Goal: Task Accomplishment & Management: Use online tool/utility

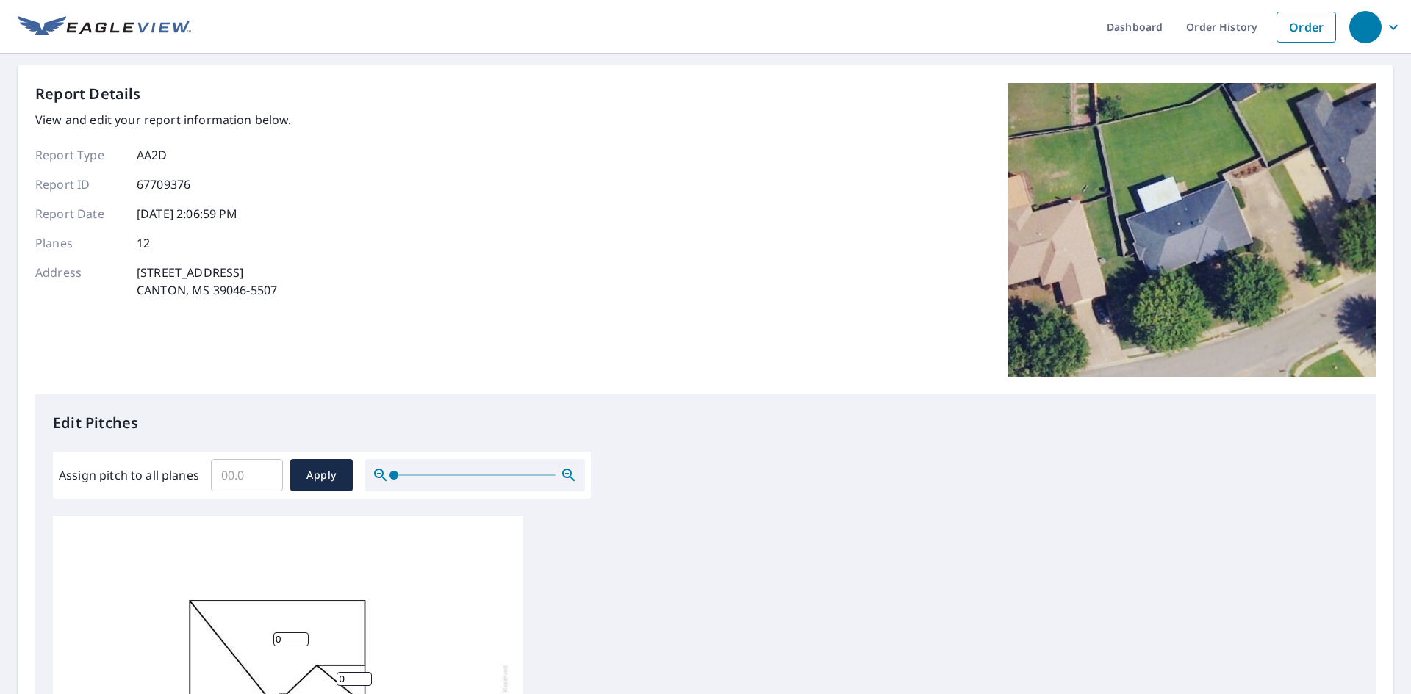
click at [245, 478] on input "Assign pitch to all planes" at bounding box center [247, 475] width 72 height 41
type input "8"
click at [319, 476] on span "Apply" at bounding box center [321, 476] width 39 height 18
type input "8"
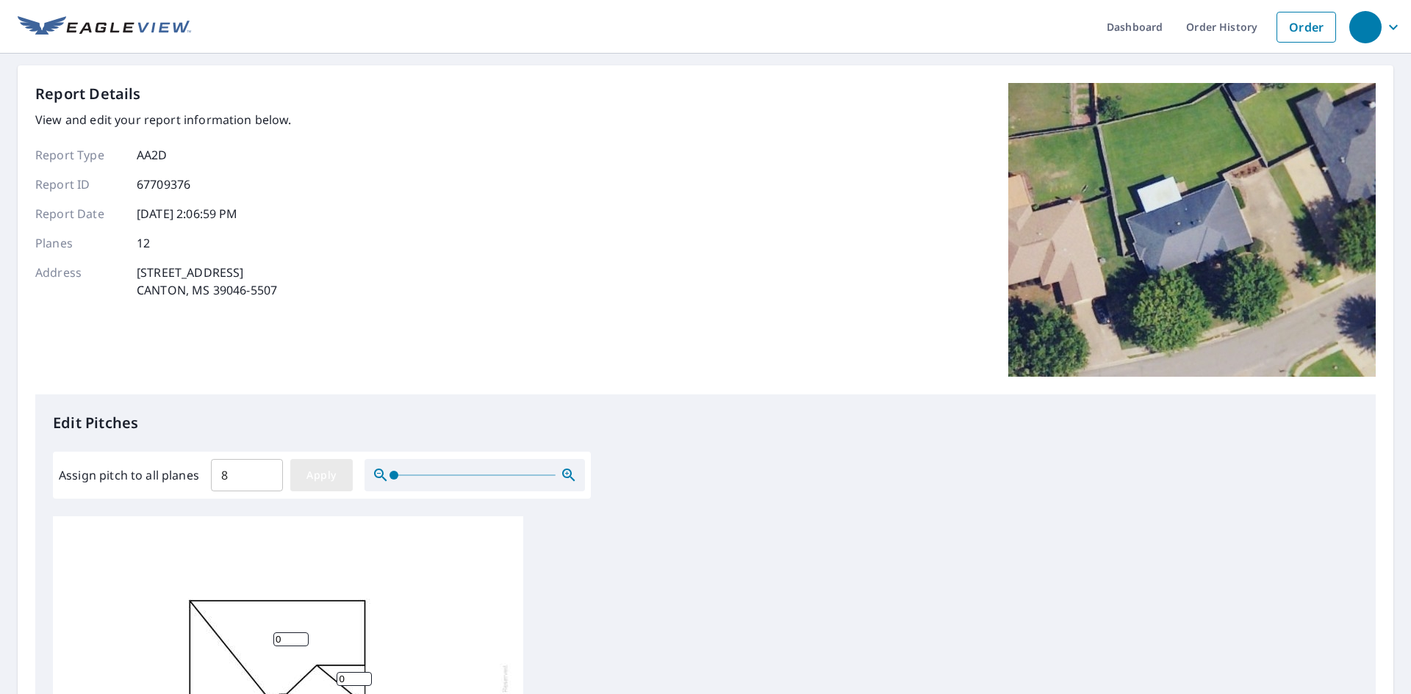
type input "8"
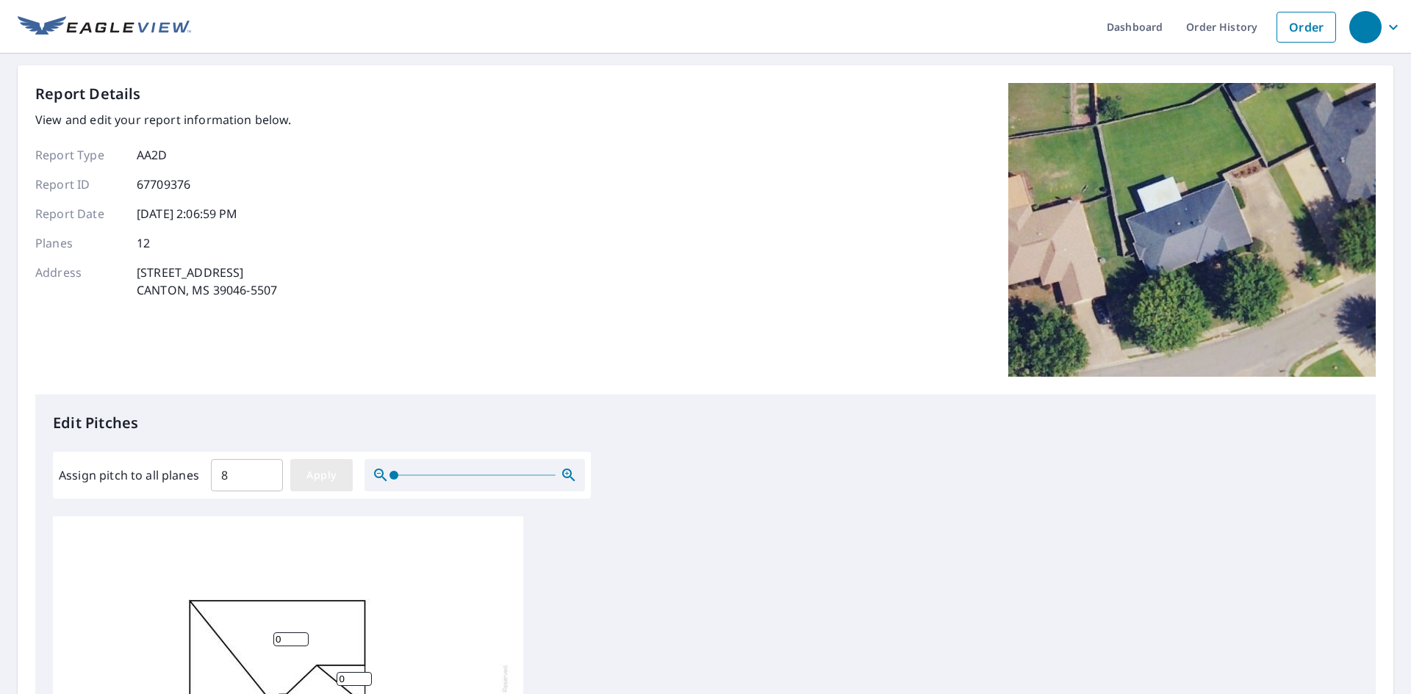
type input "8"
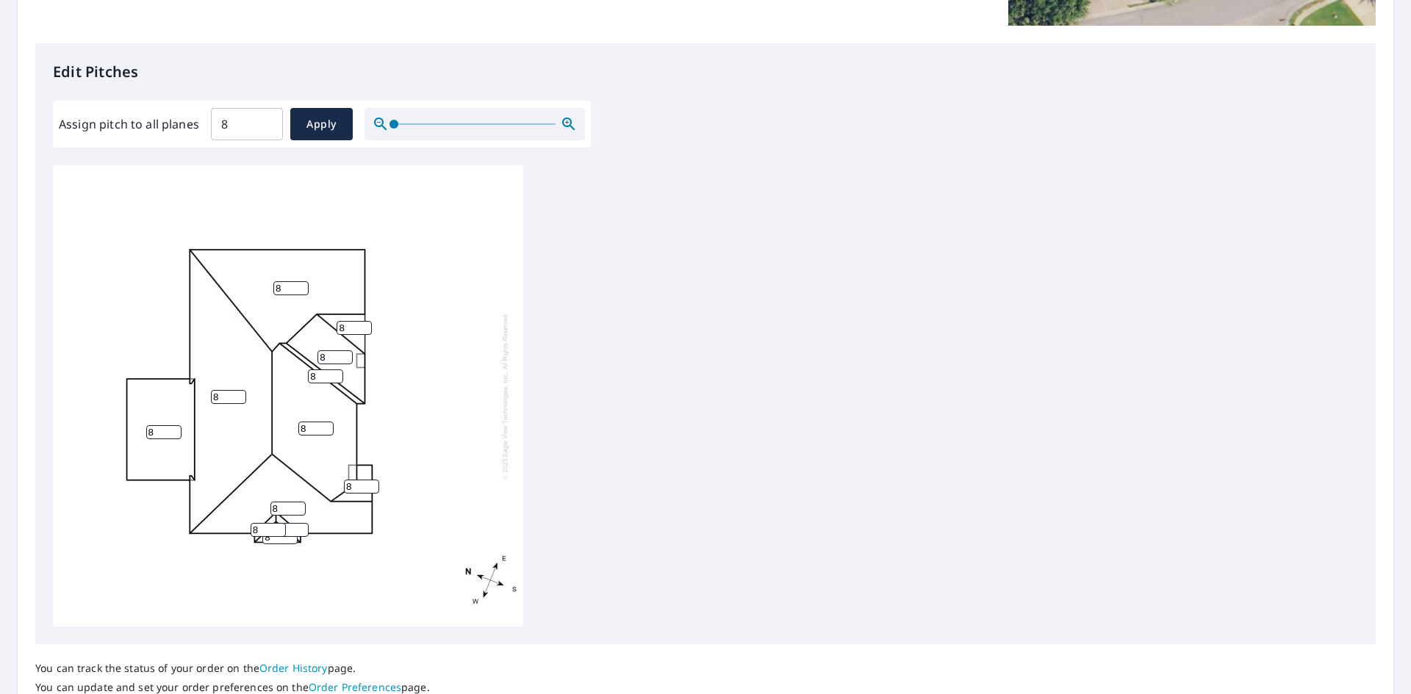
scroll to position [367, 0]
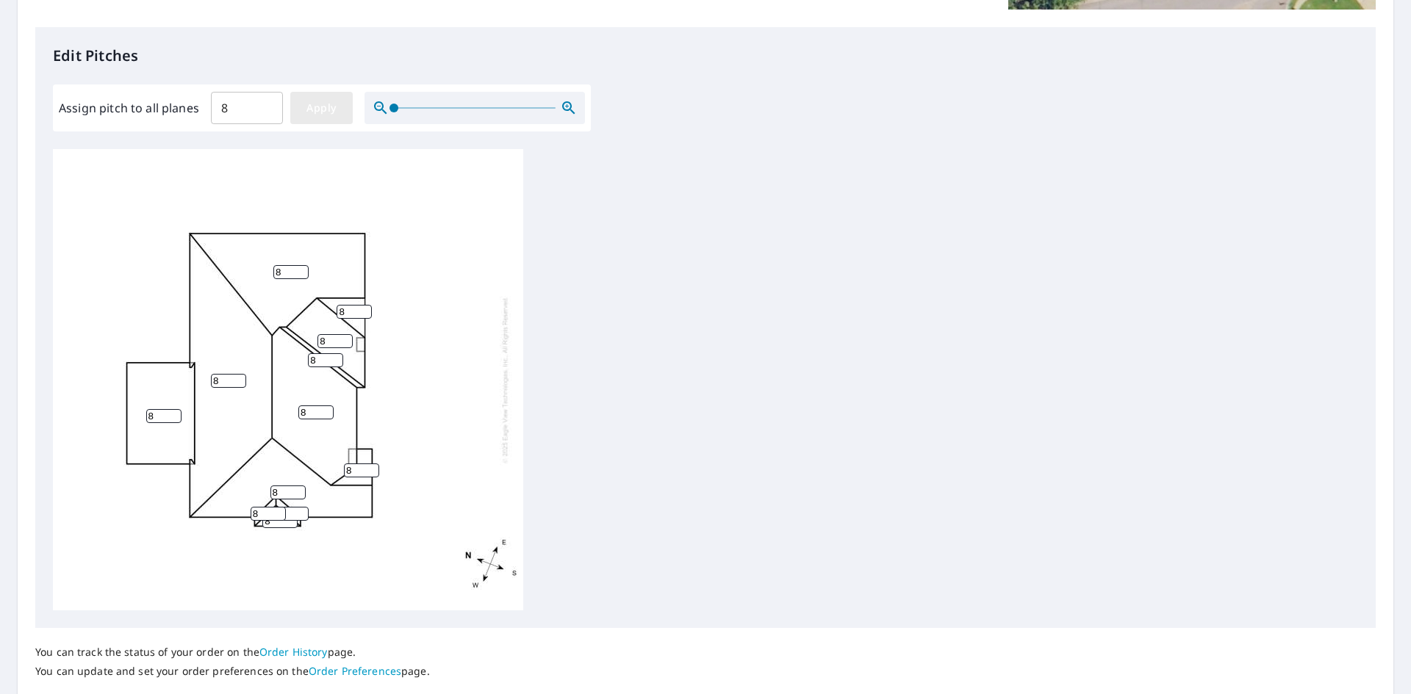
click at [326, 109] on span "Apply" at bounding box center [321, 108] width 39 height 18
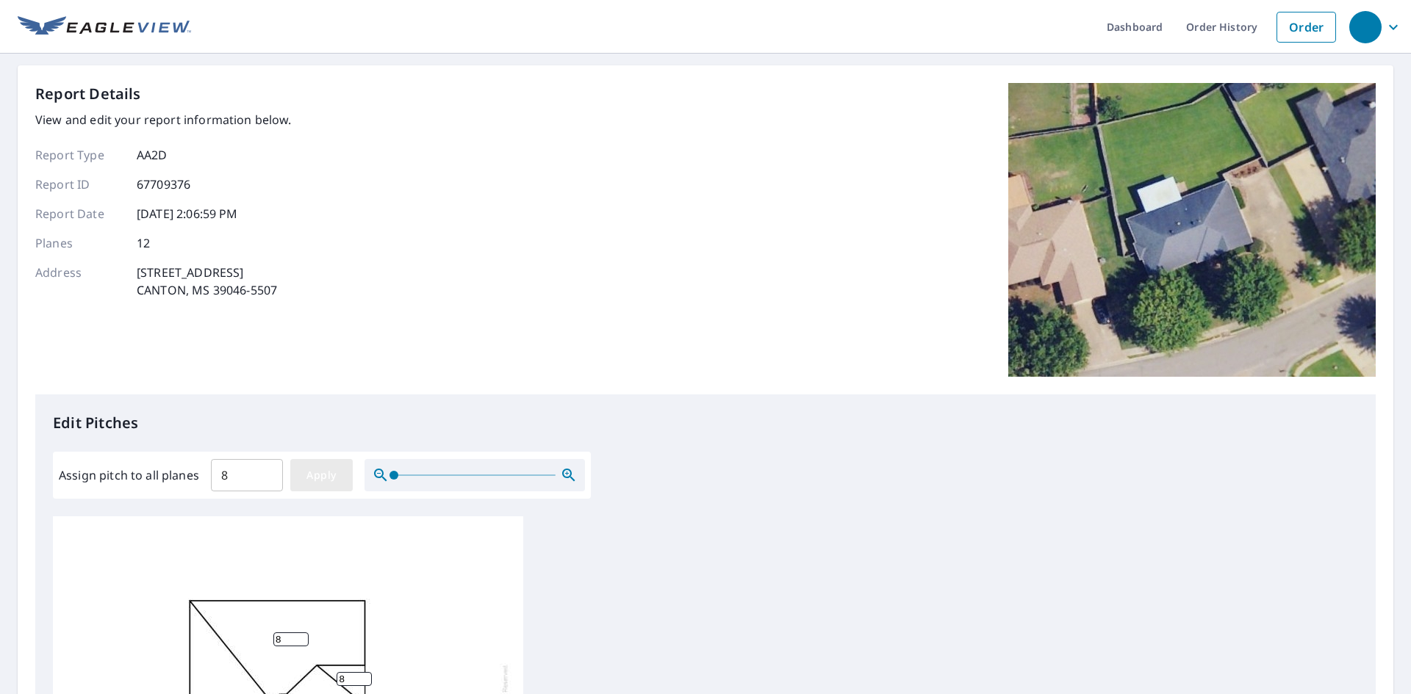
click at [326, 475] on span "Apply" at bounding box center [321, 476] width 39 height 18
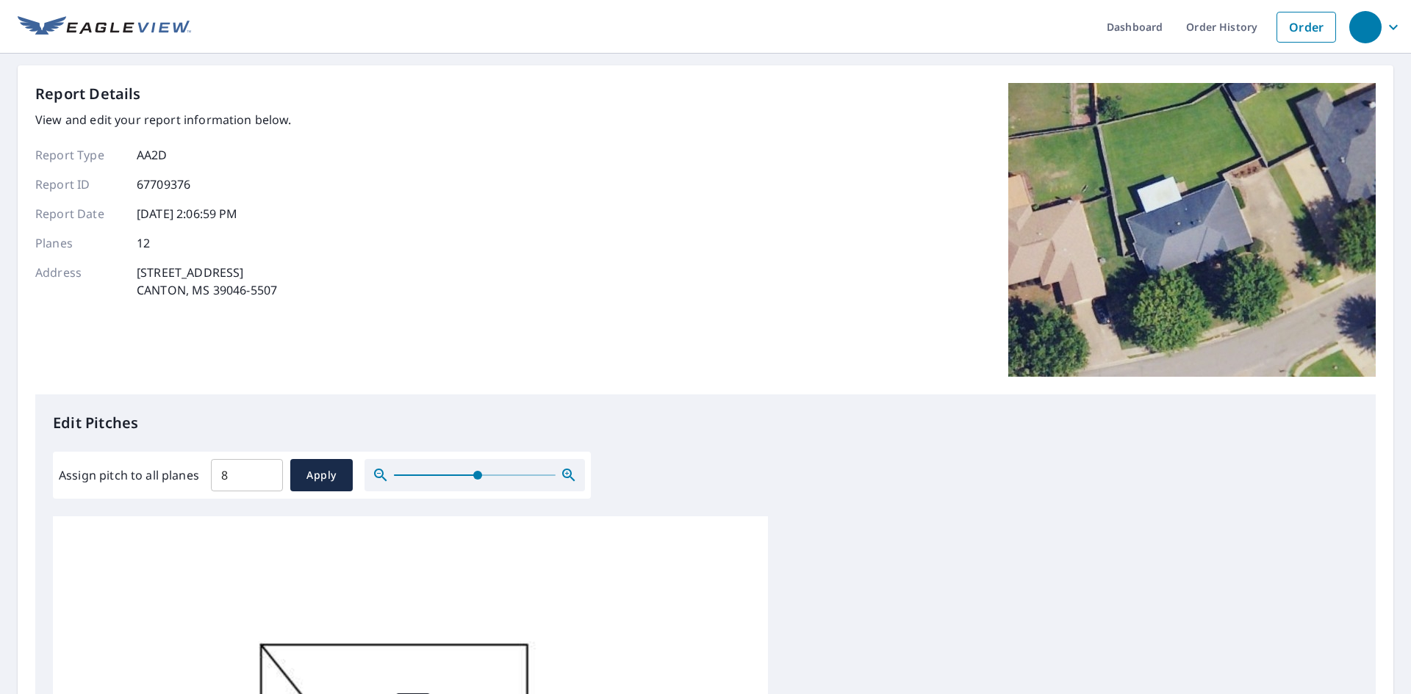
drag, startPoint x: 395, startPoint y: 474, endPoint x: 477, endPoint y: 475, distance: 82.3
click at [477, 475] on span at bounding box center [477, 475] width 9 height 9
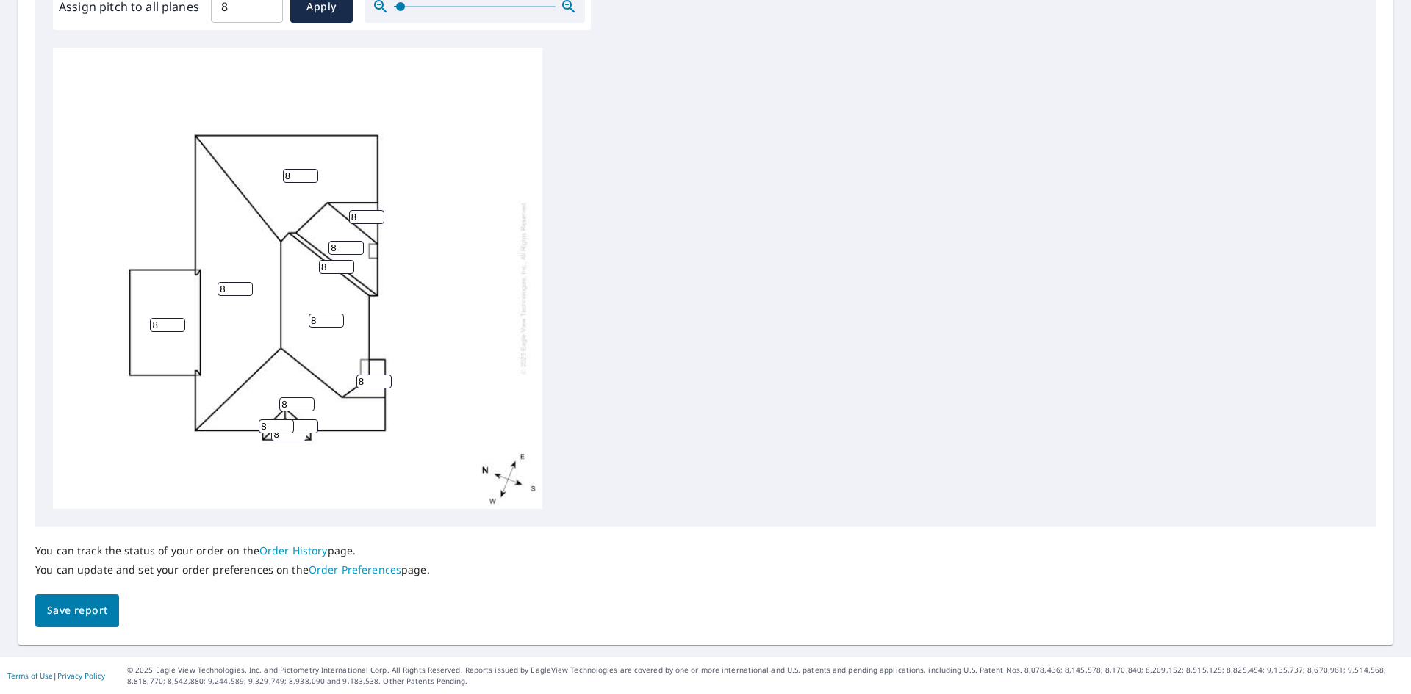
drag, startPoint x: 475, startPoint y: 9, endPoint x: 400, endPoint y: 17, distance: 75.4
click at [400, 11] on span at bounding box center [400, 6] width 9 height 9
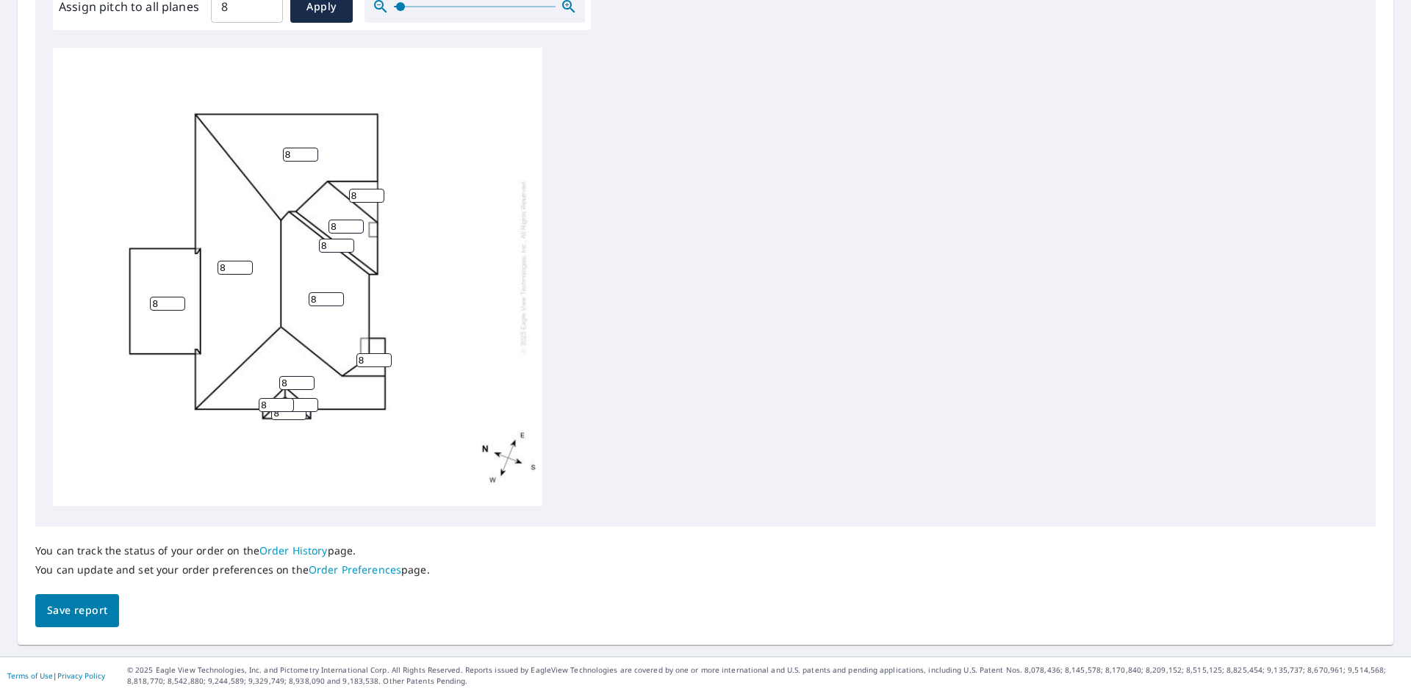
scroll to position [33, 0]
click at [69, 614] on span "Save report" at bounding box center [77, 611] width 60 height 18
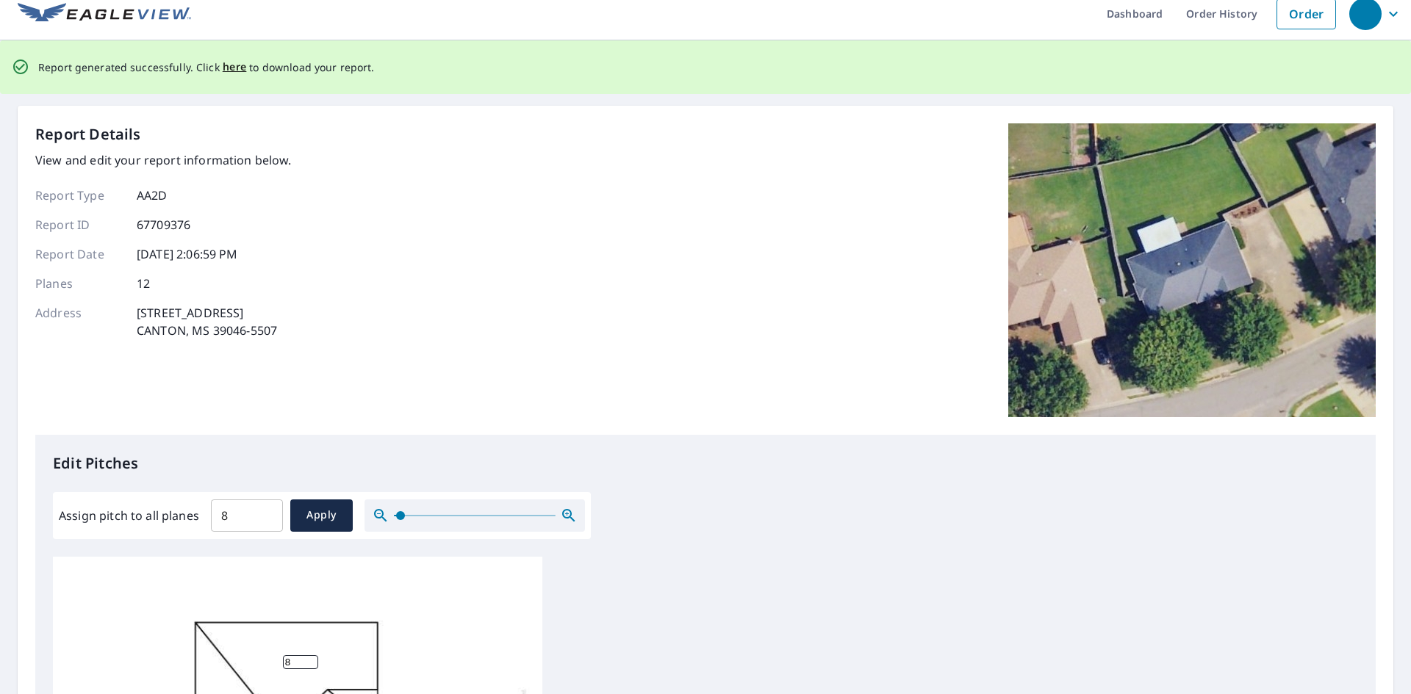
scroll to position [0, 0]
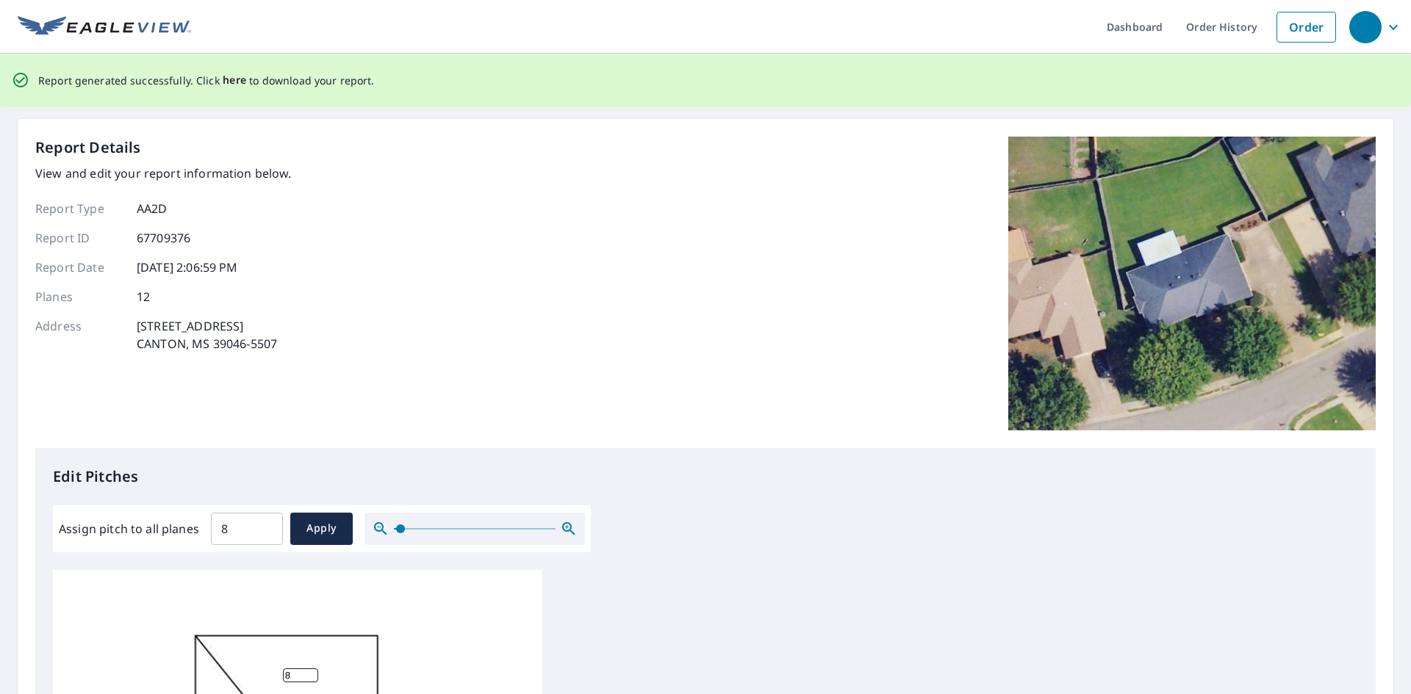
click at [234, 77] on span "here" at bounding box center [235, 80] width 24 height 18
